Goal: Communication & Community: Answer question/provide support

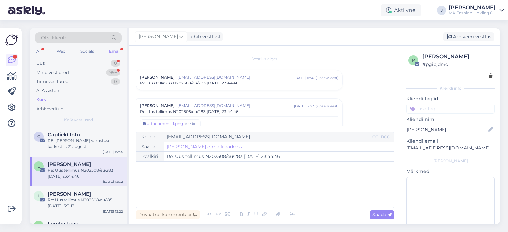
scroll to position [78, 0]
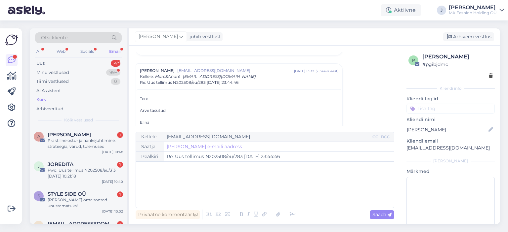
click at [89, 58] on div "Otsi kliente All Web Socials Email Uus 4 Minu vestlused 99+ Tiimi vestlused 0 A…" at bounding box center [78, 77] width 97 height 99
click at [88, 50] on div "Socials" at bounding box center [87, 51] width 16 height 9
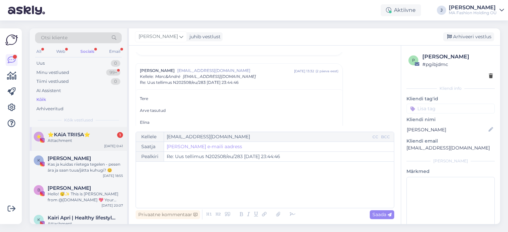
click at [99, 131] on div "⭐ ⭐️KAiA TRIISA⭐️ 1 Attachment [DATE] 0:41" at bounding box center [78, 139] width 97 height 24
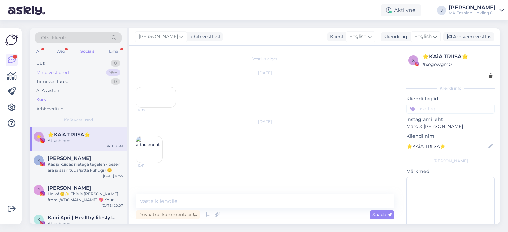
scroll to position [0, 0]
click at [91, 55] on div "Socials" at bounding box center [87, 51] width 17 height 9
click at [115, 51] on div "Email" at bounding box center [115, 51] width 14 height 9
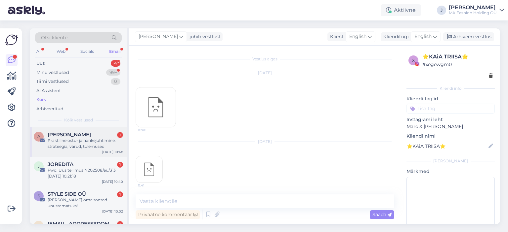
click at [114, 146] on div "Praktiline ostu- ja hankejuhtimine: strateegia, varud, tulemused" at bounding box center [85, 144] width 75 height 12
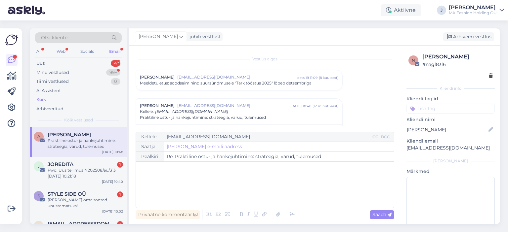
scroll to position [20, 0]
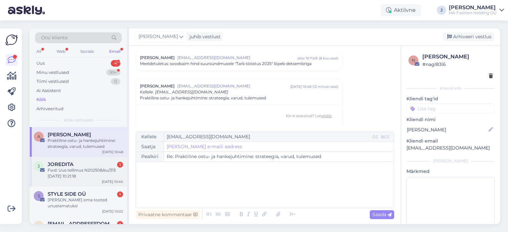
click at [116, 167] on div "JOREDITA 1 Fwd: Uus tellimus N202508/eu/313 [DATE] 10:21:18" at bounding box center [85, 171] width 75 height 18
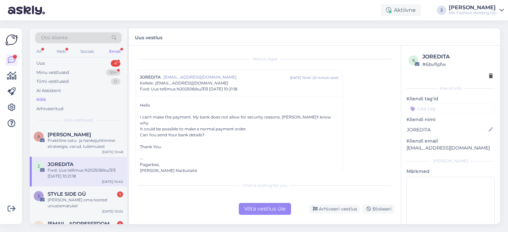
click at [247, 212] on div "Võta vestlus üle" at bounding box center [265, 209] width 52 height 12
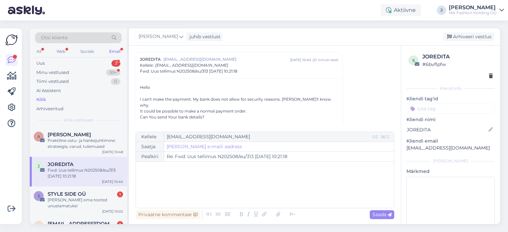
click at [101, 160] on div "J JOREDITA Fwd: Uus tellimus N202508/eu/313 [DATE] 10:21:18 [DATE] 10:40" at bounding box center [78, 172] width 97 height 30
click at [101, 156] on div "A Aimi Kändmaa Praktiline ostu- ja hankejuhtimine: strateegia, varud, tulemused…" at bounding box center [78, 142] width 97 height 30
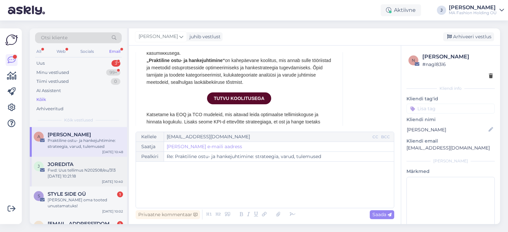
drag, startPoint x: 75, startPoint y: 168, endPoint x: 75, endPoint y: 173, distance: 5.0
click at [75, 169] on div "Fwd: Uus tellimus N202508/eu/313 [DATE] 10:21:18" at bounding box center [85, 174] width 75 height 12
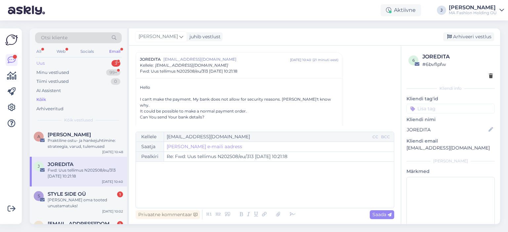
click at [82, 61] on div "Uus 3" at bounding box center [78, 63] width 87 height 9
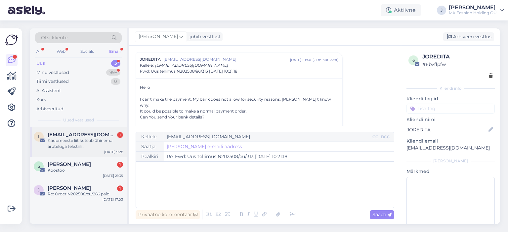
click at [93, 145] on div "Kaupmeeste liit kutsub ühinema aruteluga tekstiili tootjavastutusorganisatsioon…" at bounding box center [85, 144] width 75 height 12
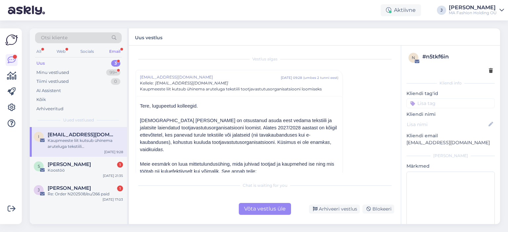
click at [283, 202] on div "Chat is waiting for you Võta vestlus üle Arhiveeri vestlus Blokeeri" at bounding box center [265, 197] width 259 height 36
click at [266, 207] on div "Võta vestlus üle" at bounding box center [265, 209] width 52 height 12
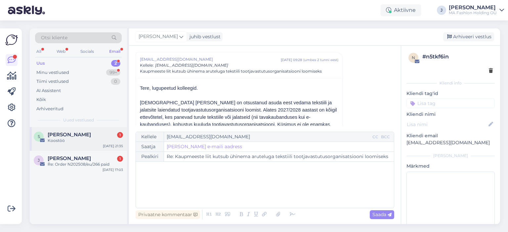
click at [95, 149] on div "S [PERSON_NAME] 1 Koostöö [DATE] 21:35" at bounding box center [78, 139] width 97 height 24
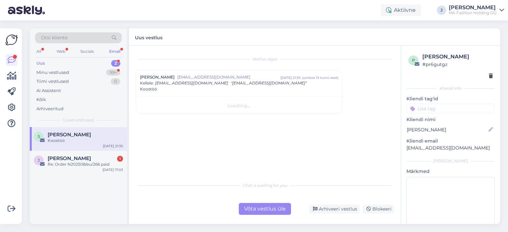
scroll to position [0, 0]
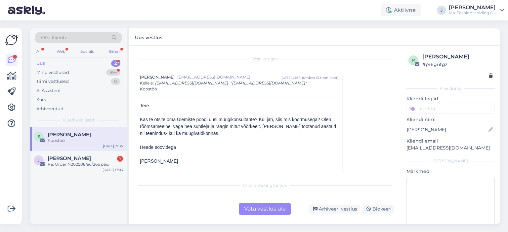
click at [274, 201] on div "Chat is waiting for you Võta vestlus üle Arhiveeri vestlus Blokeeri" at bounding box center [265, 197] width 259 height 36
click at [271, 203] on div "Chat is waiting for you Võta vestlus üle Arhiveeri vestlus Blokeeri" at bounding box center [265, 197] width 259 height 36
click at [269, 207] on div "Võta vestlus üle" at bounding box center [265, 209] width 52 height 12
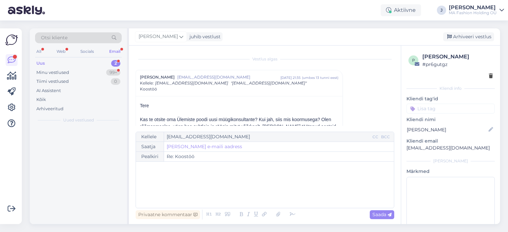
scroll to position [18, 0]
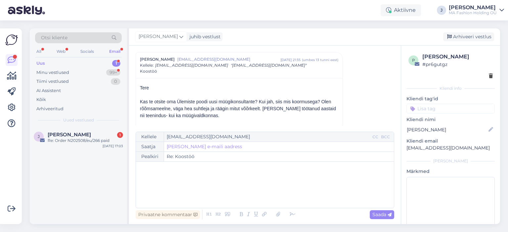
click at [119, 155] on div "J [PERSON_NAME] 1 Re: Order N202508/eu/266 paid [DATE] 17:03" at bounding box center [78, 175] width 97 height 97
click at [108, 149] on div "J [PERSON_NAME] 1 Re: Order N202508/eu/266 paid [DATE] 17:03" at bounding box center [78, 139] width 97 height 24
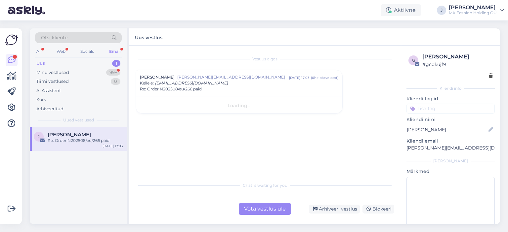
scroll to position [0, 0]
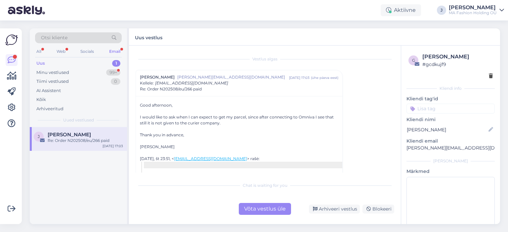
click at [275, 213] on div "Võta vestlus üle" at bounding box center [265, 209] width 52 height 12
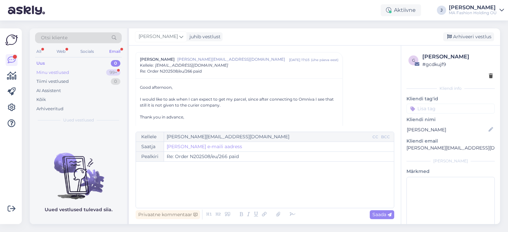
click at [72, 69] on div "Minu vestlused 99+" at bounding box center [78, 72] width 87 height 9
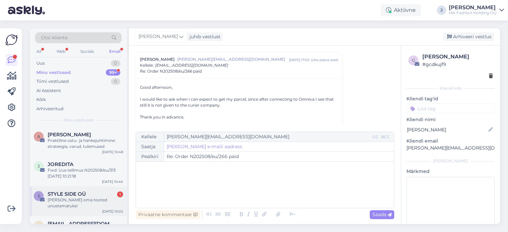
click at [99, 202] on div "[PERSON_NAME] oma tooted unustamatuks!" at bounding box center [85, 203] width 75 height 12
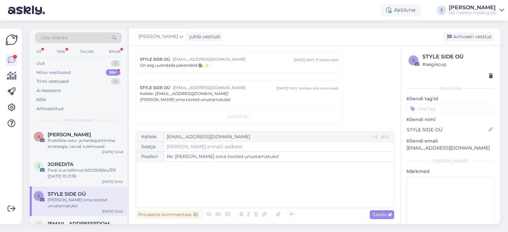
scroll to position [20, 0]
click at [58, 44] on div "Otsi kliente" at bounding box center [78, 39] width 87 height 15
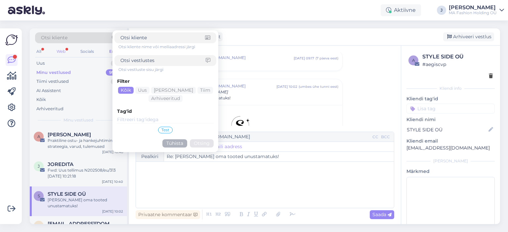
click at [59, 51] on div "Web" at bounding box center [61, 51] width 12 height 9
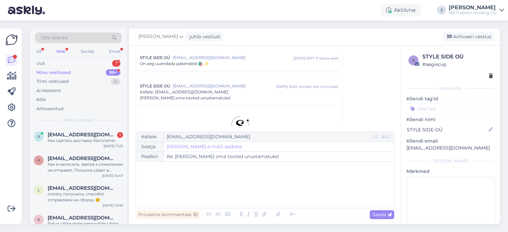
click at [72, 126] on div "Otsi kliente All Web Socials Email Uus 1 Minu vestlused 99+ Tiimi vestlused 4 A…" at bounding box center [78, 77] width 97 height 99
click at [77, 132] on span "[EMAIL_ADDRESS][DOMAIN_NAME]" at bounding box center [82, 135] width 69 height 6
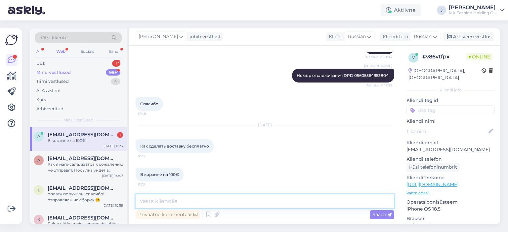
click at [193, 207] on textarea at bounding box center [265, 202] width 259 height 14
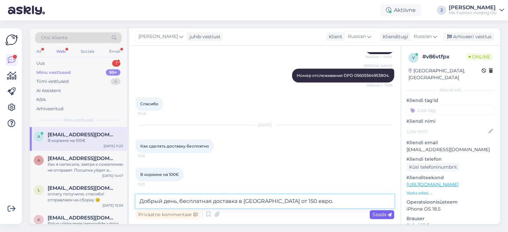
type textarea "Добрый день, бесплатная доставка в [GEOGRAPHIC_DATA] от 150 евро."
click at [376, 213] on span "Saada" at bounding box center [381, 215] width 19 height 6
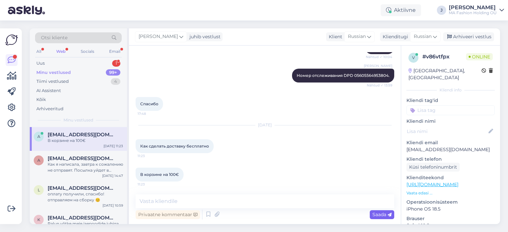
scroll to position [757, 0]
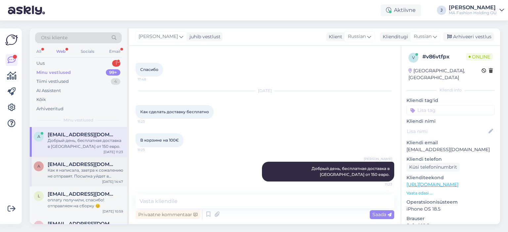
click at [98, 174] on div "Как я написала, завтра к сожалению не отправят. Посылка уйдет в четверг, я очен…" at bounding box center [85, 174] width 75 height 12
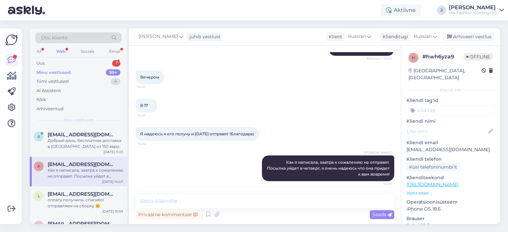
scroll to position [469, 0]
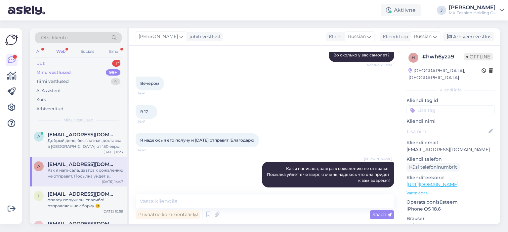
click at [93, 67] on div "Uus 1" at bounding box center [78, 63] width 87 height 9
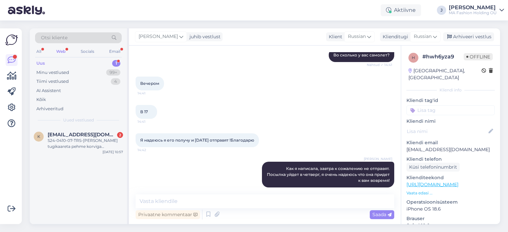
click at [93, 63] on div "Uus 1" at bounding box center [78, 63] width 87 height 9
click at [95, 148] on div "S24-0410-07-TRS-[PERSON_NAME] tugikaareta pehme korviga rinnahoidja если мой ра…" at bounding box center [85, 144] width 75 height 12
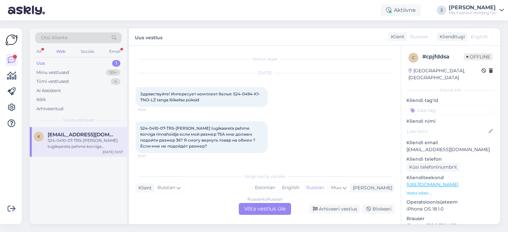
scroll to position [0, 0]
drag, startPoint x: 202, startPoint y: 135, endPoint x: 207, endPoint y: 135, distance: 5.0
click at [207, 135] on span "S24-0410-07-TRS-[PERSON_NAME] tugikaareta pehme korviga rinnahoidja если мой ра…" at bounding box center [198, 137] width 116 height 23
click at [269, 207] on div "Russian to Russian Võta vestlus üle" at bounding box center [265, 209] width 52 height 12
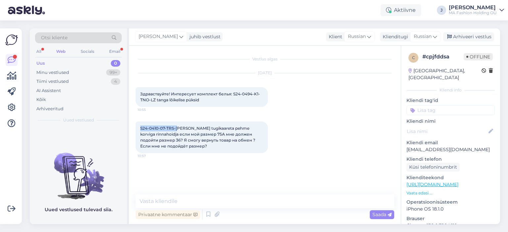
drag, startPoint x: 179, startPoint y: 130, endPoint x: 140, endPoint y: 127, distance: 38.8
click at [140, 127] on div "S24-0410-07-TRS-[PERSON_NAME] tugikaareta pehme korviga rinnahoidja если мой ра…" at bounding box center [202, 138] width 132 height 32
drag, startPoint x: 140, startPoint y: 127, endPoint x: 177, endPoint y: 127, distance: 37.4
click at [177, 127] on div "S24-0410-07-TRS-[PERSON_NAME] tugikaareta pehme korviga rinnahoidja если мой ра…" at bounding box center [202, 138] width 132 height 32
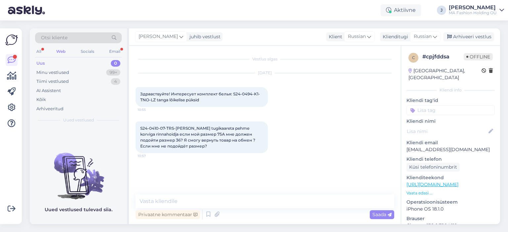
click at [165, 191] on div "Vestlus algas [DATE] Здравствуйте! Интересует комплект белья: S24-0494-K1-TNO-L…" at bounding box center [265, 135] width 272 height 179
click at [168, 195] on textarea at bounding box center [265, 202] width 259 height 14
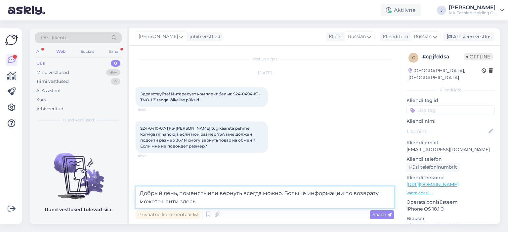
paste textarea "[URL][DOMAIN_NAME]"
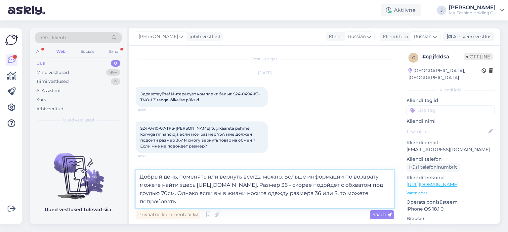
drag, startPoint x: 265, startPoint y: 201, endPoint x: 218, endPoint y: 193, distance: 47.6
click at [218, 193] on textarea "Добрый день, поменять или вернуть всегда можно. Больше информации по возврату м…" at bounding box center [265, 189] width 259 height 38
click at [220, 193] on textarea "Добрый день, поменять или вернуть всегда можно. Больше информации по возврату м…" at bounding box center [265, 189] width 259 height 38
drag, startPoint x: 252, startPoint y: 193, endPoint x: 353, endPoint y: 194, distance: 101.2
click at [353, 194] on textarea "Добрый день, поменять или вернуть всегда можно. Больше информации по возврату м…" at bounding box center [265, 189] width 259 height 38
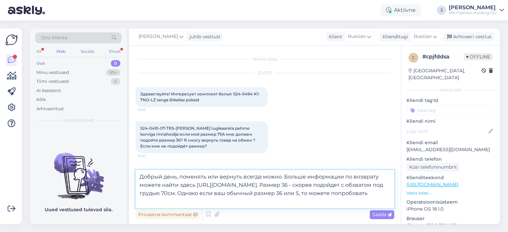
click at [349, 199] on textarea "Добрый день, поменять или вернуть всегда можно. Больше информации по возврату м…" at bounding box center [265, 189] width 259 height 38
click at [177, 205] on textarea "Добрый день, поменять или вернуть всегда можно. Больше информации по возврату м…" at bounding box center [265, 189] width 259 height 38
click at [167, 205] on textarea "Добрый день, поменять или вернуть всегда можно. Больше информации по возврату м…" at bounding box center [265, 189] width 259 height 38
drag, startPoint x: 183, startPoint y: 178, endPoint x: 304, endPoint y: 189, distance: 121.8
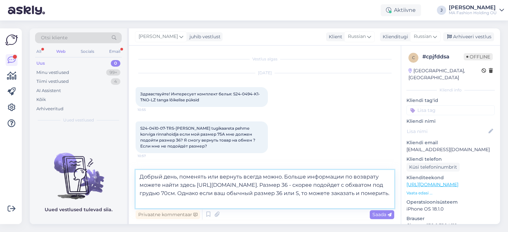
click at [304, 189] on textarea "Добрый день, поменять или вернуть всегда можно. Больше информации по возврату м…" at bounding box center [265, 189] width 259 height 38
click at [273, 200] on textarea "Добрый день, поменять или вернуть всегда можно. Больше информации по возврату м…" at bounding box center [265, 189] width 259 height 38
paste textarea "оменять или вернуть всегда можно. Больше информации по возврату можете найти зд…"
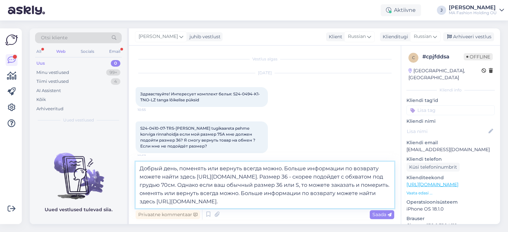
drag, startPoint x: 181, startPoint y: 168, endPoint x: 304, endPoint y: 178, distance: 123.4
click at [304, 178] on textarea "Добрый день, поменять или вернуть всегда можно. Больше информации по возврату м…" at bounding box center [265, 185] width 259 height 47
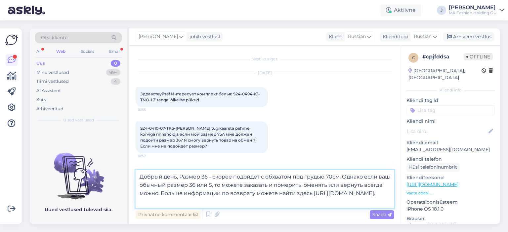
click at [224, 196] on textarea "Добрый день, Размер 36 - скорее подойдет с обхватом под грудью 70см. Однако есл…" at bounding box center [265, 189] width 259 height 38
click at [302, 184] on textarea "Добрый день, Размер 36 - скорее подойдет с обхватом под грудью 70см. Однако есл…" at bounding box center [265, 189] width 259 height 38
type textarea "Добрый день, Размер 36 - скорее подойдет с обхватом под грудью 70см. Однако есл…"
click at [380, 218] on div "Saada" at bounding box center [382, 215] width 24 height 9
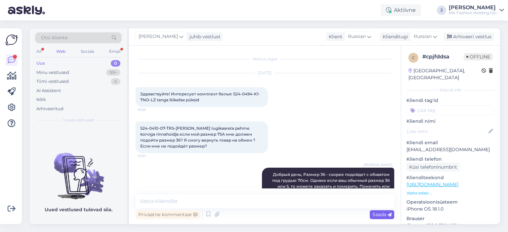
scroll to position [30, 0]
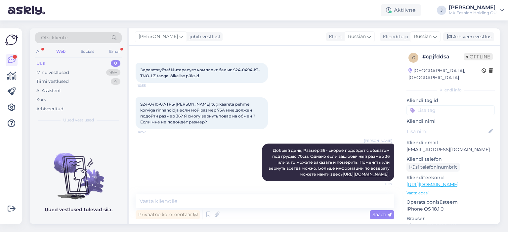
click at [95, 67] on div "Uus 0" at bounding box center [78, 63] width 87 height 9
click at [105, 51] on div "All Web Socials Email" at bounding box center [78, 52] width 87 height 10
click at [81, 66] on div "Uus 0" at bounding box center [78, 63] width 87 height 9
click at [80, 71] on div "Minu vestlused 99+" at bounding box center [78, 72] width 87 height 9
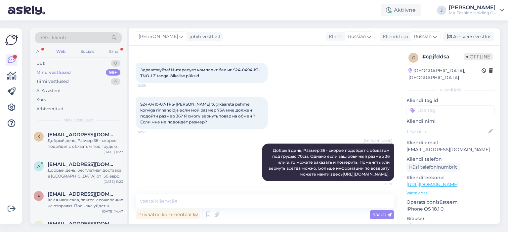
click at [99, 55] on div "All Web Socials Email" at bounding box center [78, 52] width 87 height 10
click at [108, 53] on div "Email" at bounding box center [115, 51] width 14 height 9
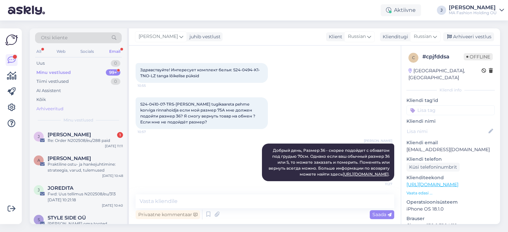
click at [91, 109] on div "Arhiveeritud" at bounding box center [78, 108] width 87 height 9
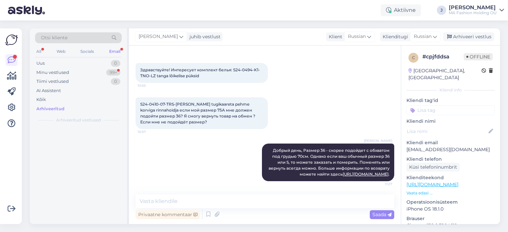
click at [90, 124] on div "Otsi kliente All Web Socials Email Uus 0 Minu vestlused 99+ Tiimi vestlused 0 A…" at bounding box center [78, 77] width 97 height 99
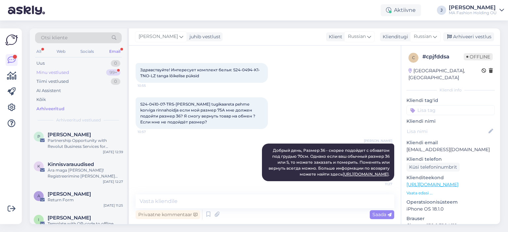
click at [107, 74] on div "99+" at bounding box center [113, 72] width 14 height 7
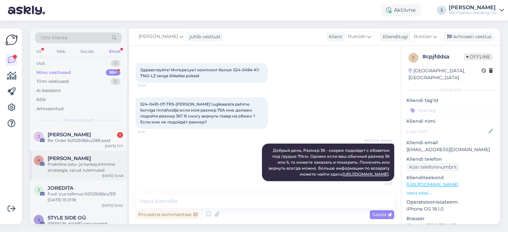
click at [89, 154] on div "A Aimi Kändmaa Praktiline ostu- ja hankejuhtimine: strateegia, varud, tulemused…" at bounding box center [78, 166] width 97 height 30
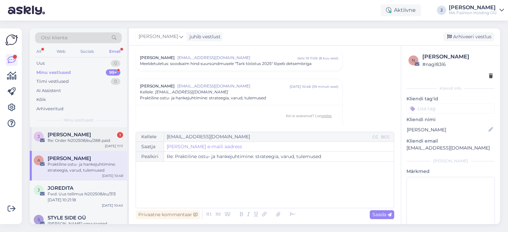
click at [97, 147] on div "J [PERSON_NAME] 1 Re: Order N202508/eu/288 paid [DATE] 11:11" at bounding box center [78, 139] width 97 height 24
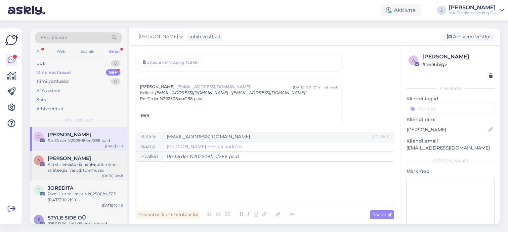
click at [98, 174] on div "A Aimi Kändmaa Praktiline ostu- ja hankejuhtimine: strateegia, varud, tulemused…" at bounding box center [78, 166] width 97 height 30
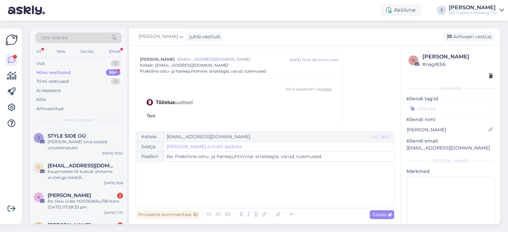
scroll to position [165, 0]
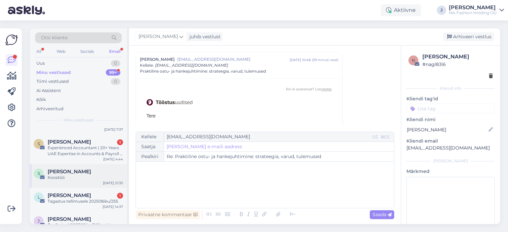
click at [81, 175] on div "Koostöö" at bounding box center [85, 178] width 75 height 6
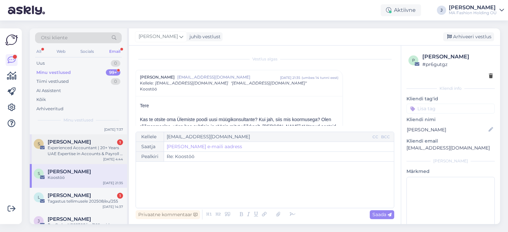
click at [86, 153] on div "S [PERSON_NAME] 1 Experienced Accountant | 20+ Years UAE Expertise in Accounts …" at bounding box center [78, 150] width 97 height 30
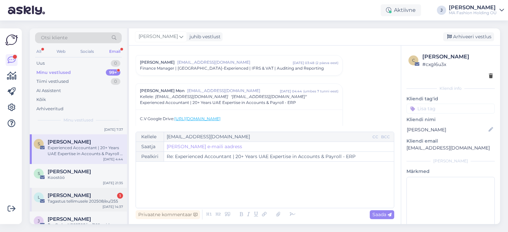
click at [85, 199] on div "Tagastus tellimusele 202508/eu/255" at bounding box center [85, 202] width 75 height 6
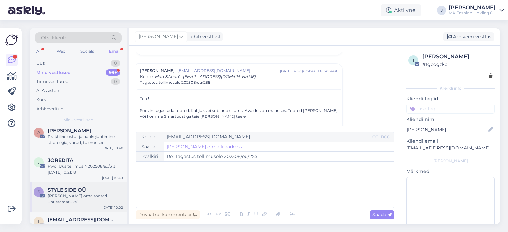
scroll to position [66, 0]
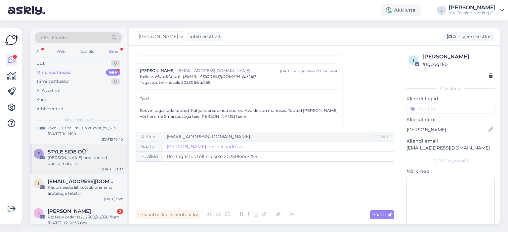
click at [89, 204] on div "K [PERSON_NAME] 2 Re: New order N202508/eu/136 from [DATE] 07:58:33 pm [DATE] 7…" at bounding box center [78, 219] width 97 height 30
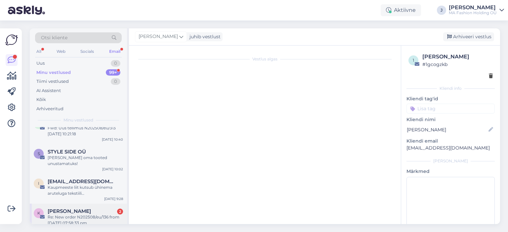
click at [90, 209] on div "[PERSON_NAME] 2" at bounding box center [85, 212] width 75 height 6
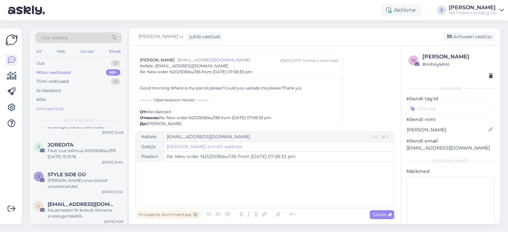
scroll to position [0, 0]
